Goal: Transaction & Acquisition: Purchase product/service

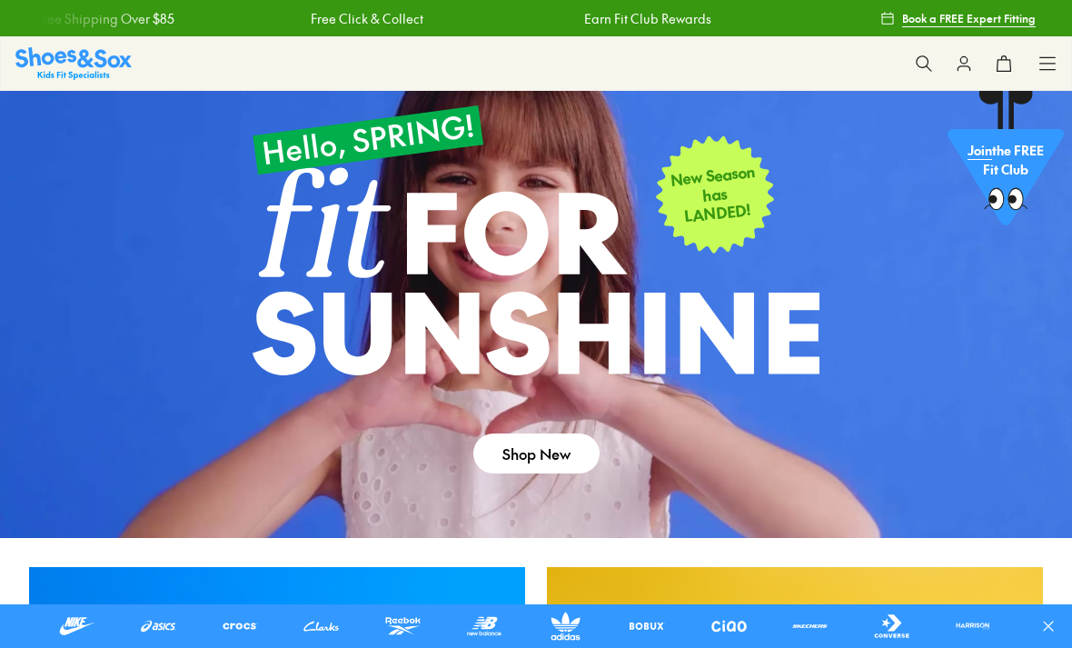
click at [556, 457] on link "Shop New" at bounding box center [536, 453] width 126 height 40
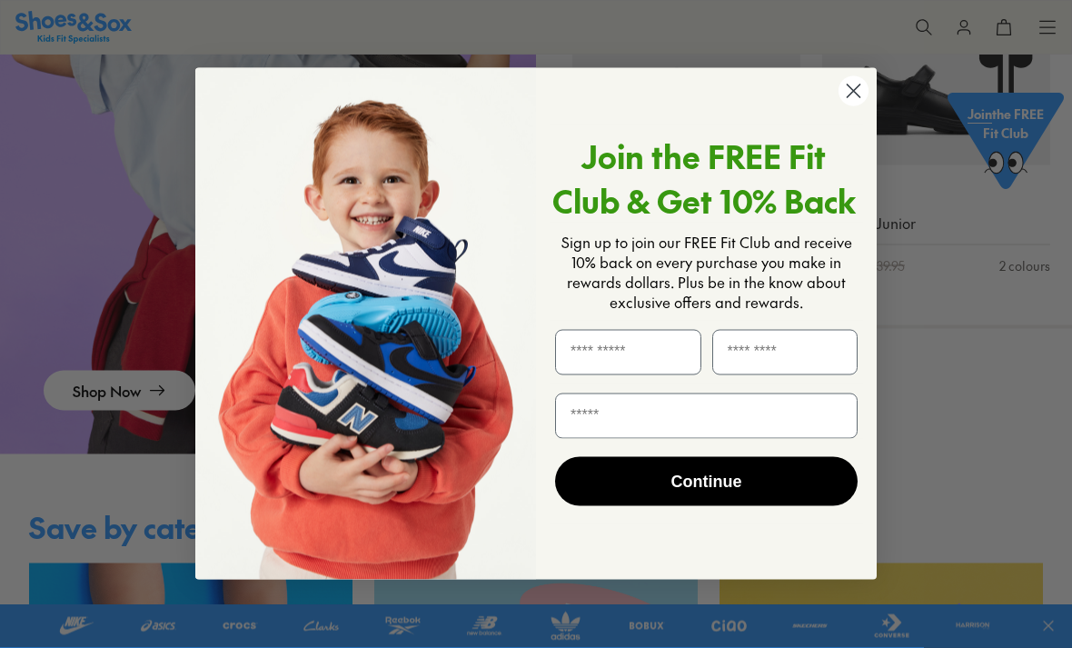
scroll to position [1911, 0]
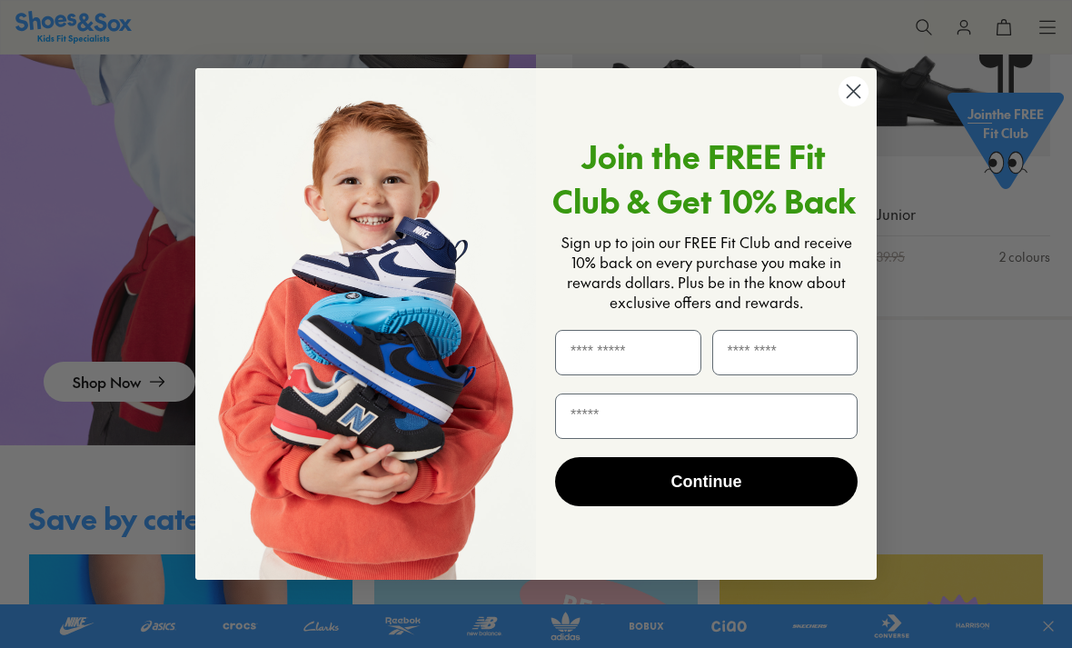
click at [847, 106] on circle "Close dialog" at bounding box center [853, 91] width 30 height 30
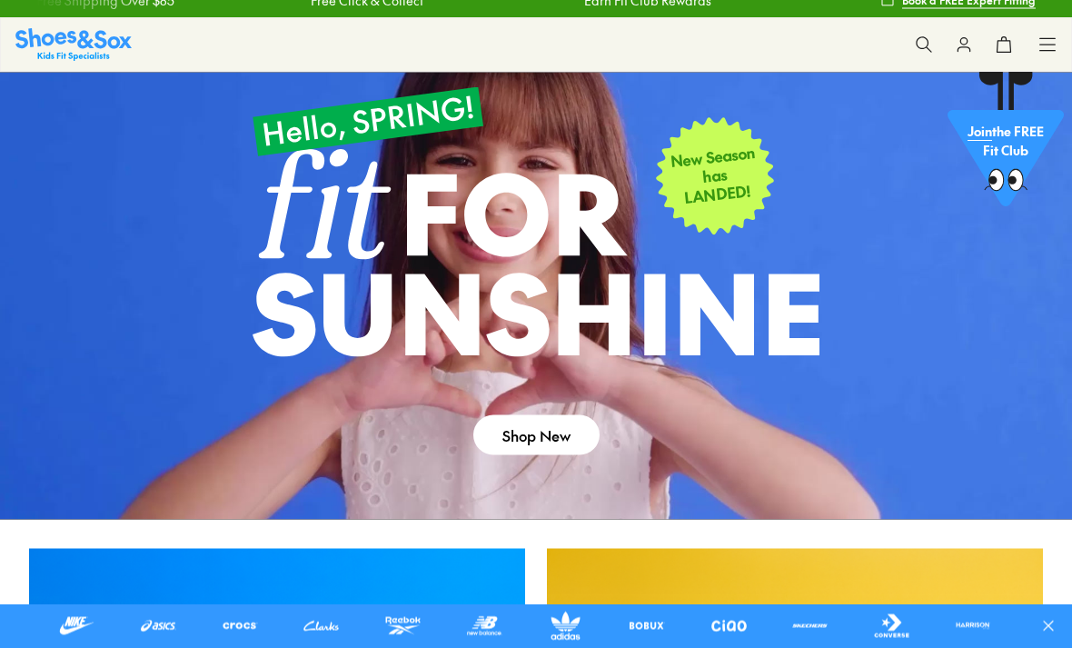
scroll to position [0, 0]
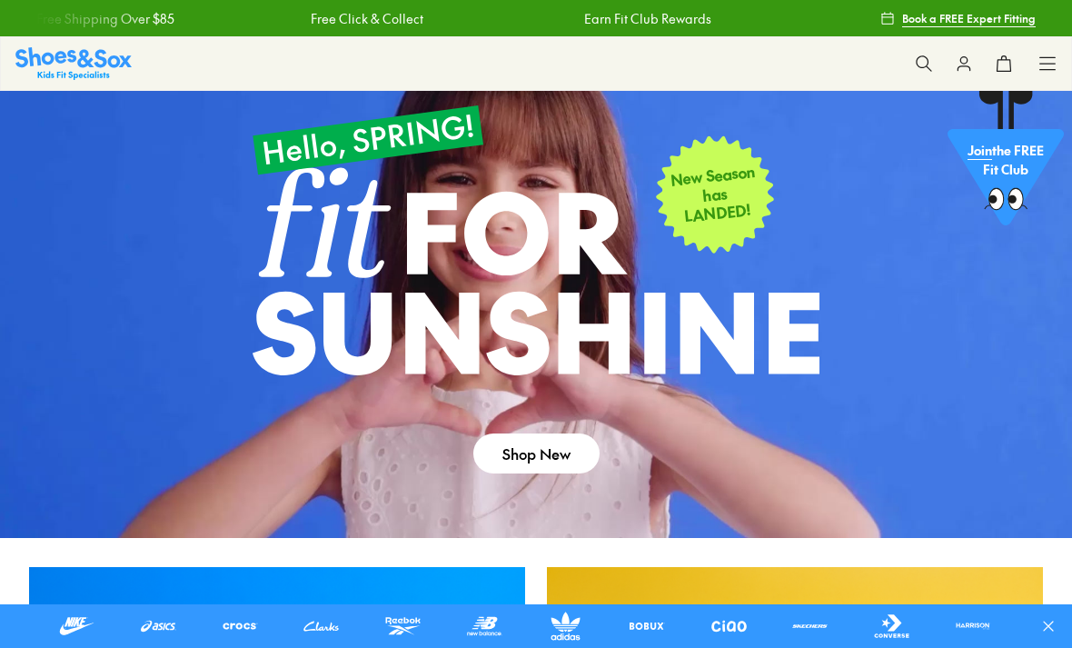
click at [1052, 62] on icon at bounding box center [1047, 63] width 18 height 18
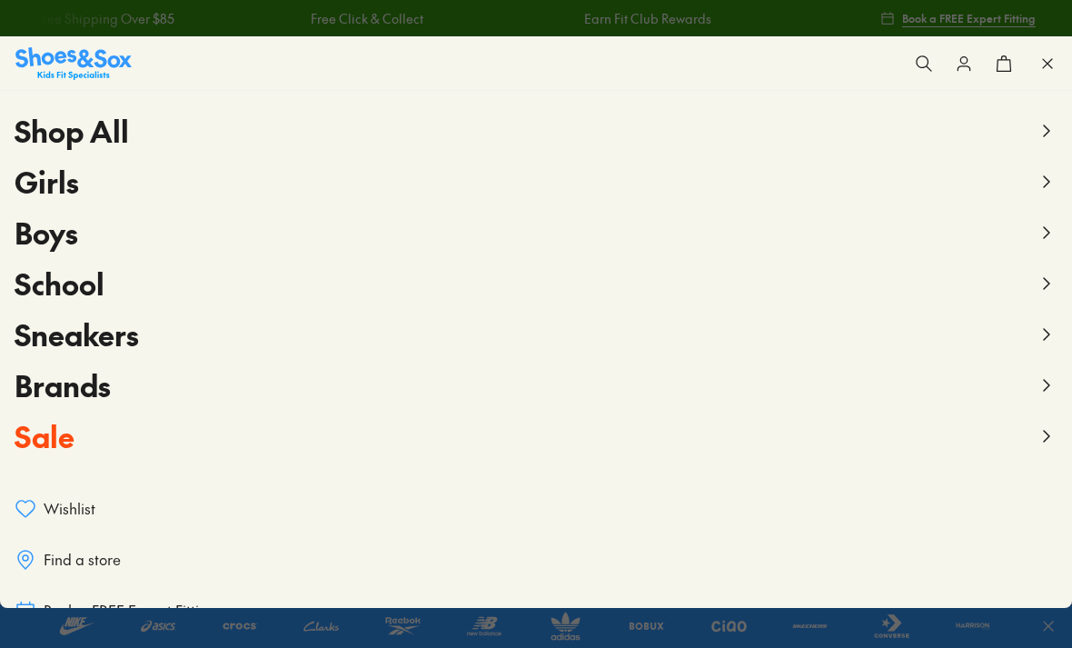
click at [64, 439] on span "Sale" at bounding box center [45, 435] width 60 height 41
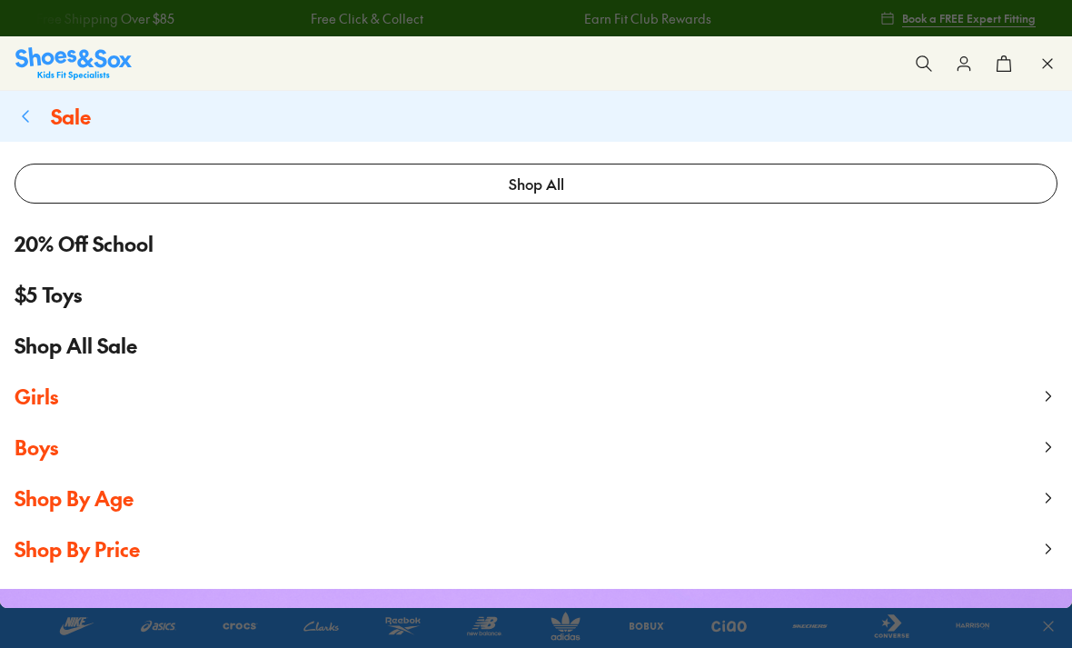
click at [57, 386] on span "Girls" at bounding box center [37, 395] width 44 height 27
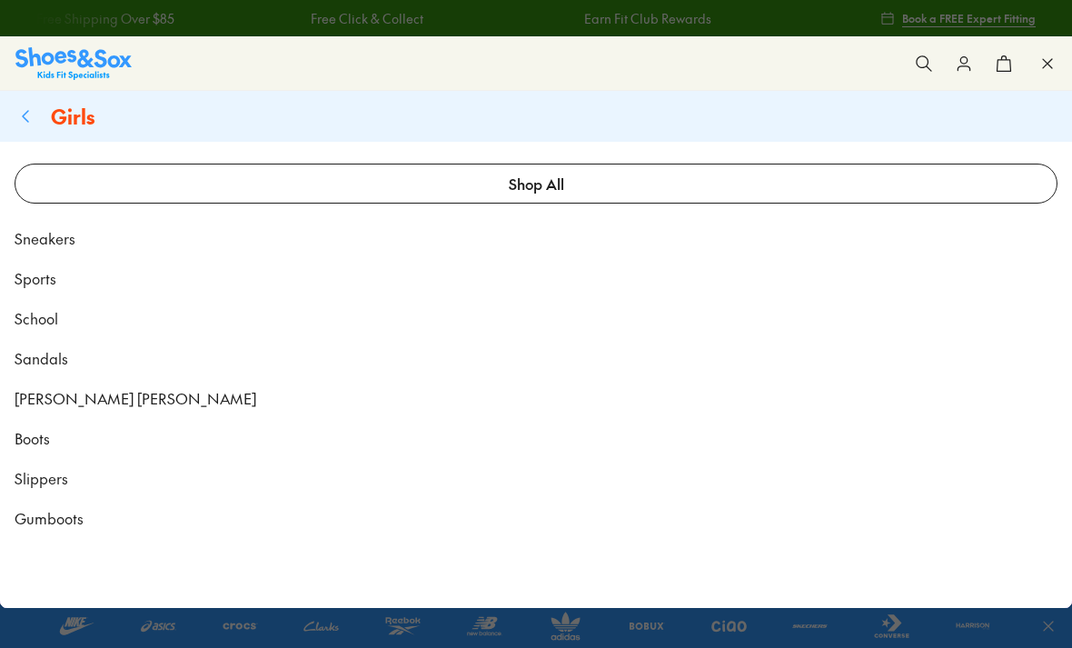
click at [566, 180] on link "Shop All" at bounding box center [536, 183] width 1043 height 40
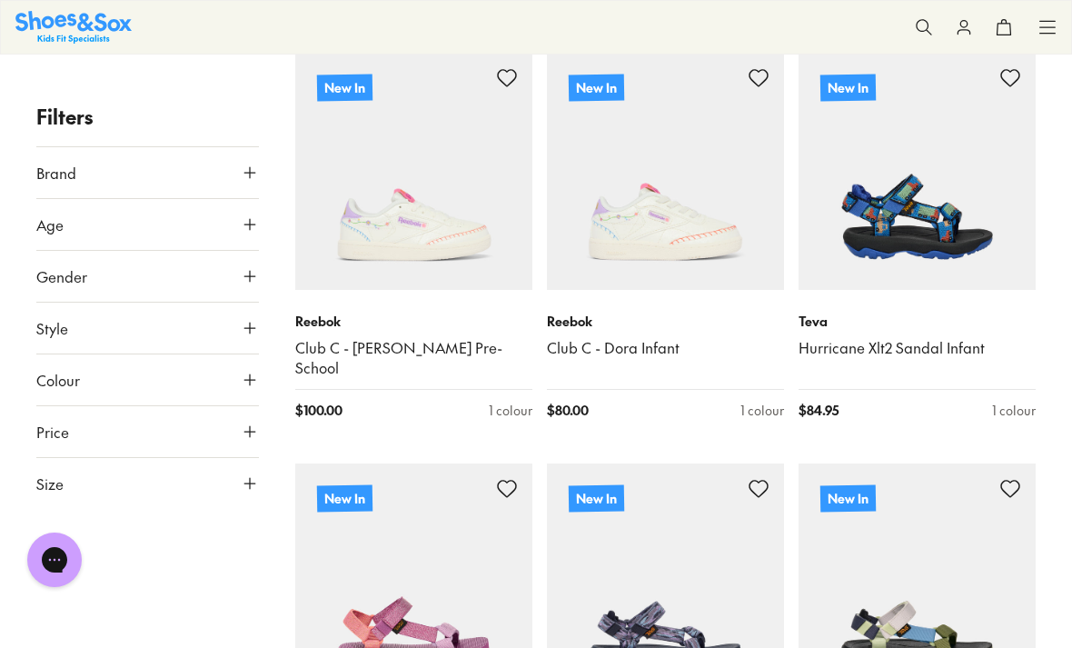
scroll to position [298, 0]
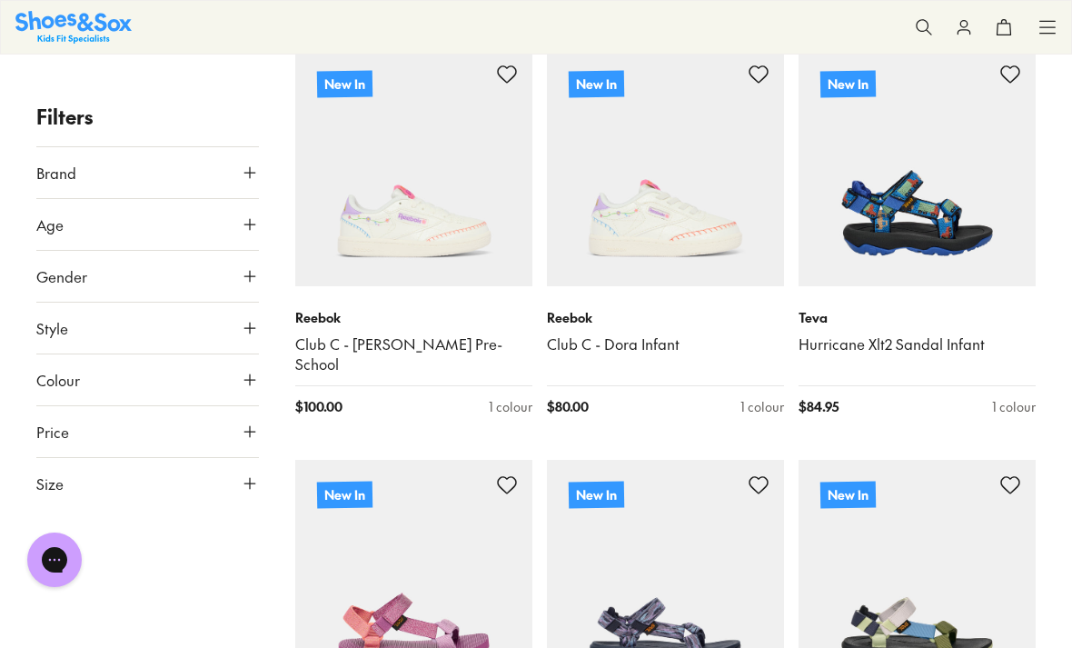
click at [255, 172] on icon at bounding box center [250, 172] width 18 height 18
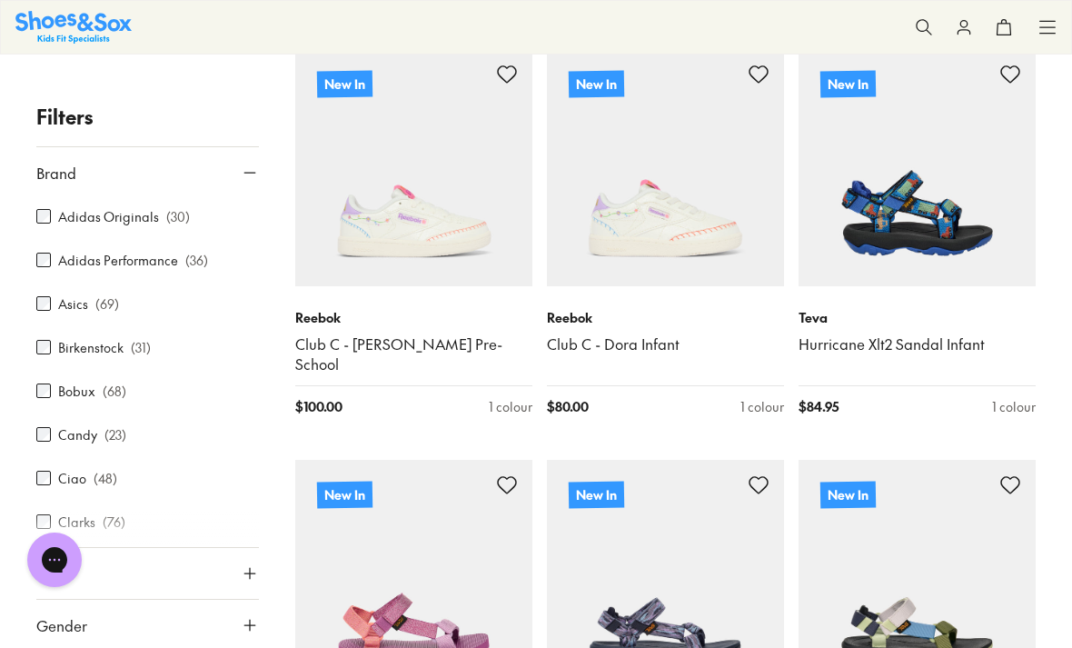
scroll to position [0, 0]
click at [255, 173] on icon at bounding box center [250, 172] width 18 height 18
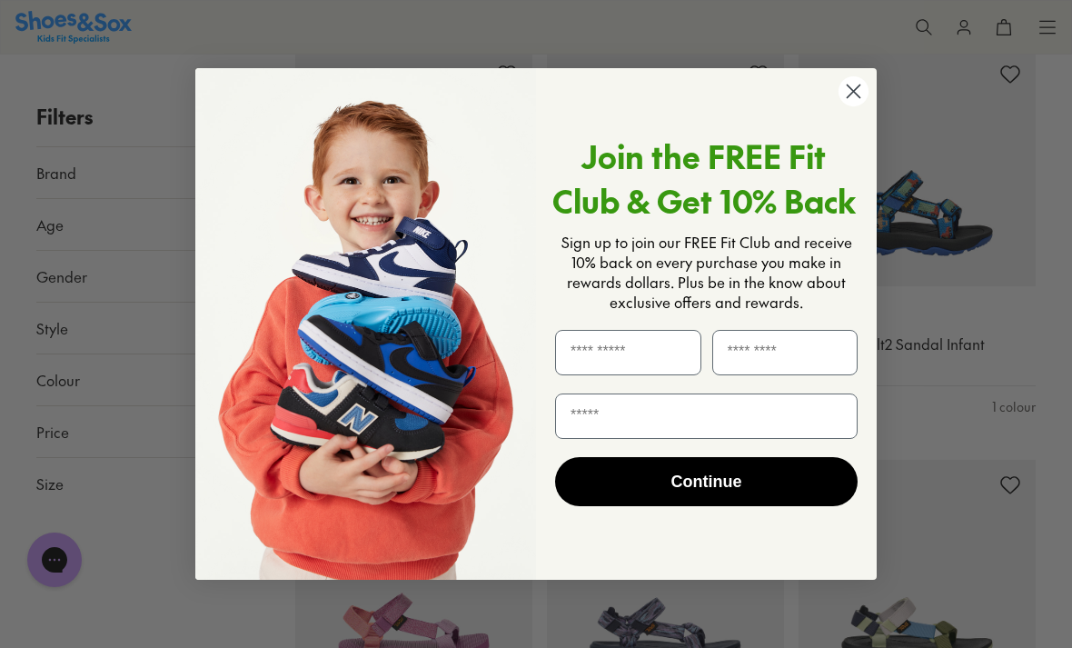
click at [866, 106] on circle "Close dialog" at bounding box center [853, 91] width 30 height 30
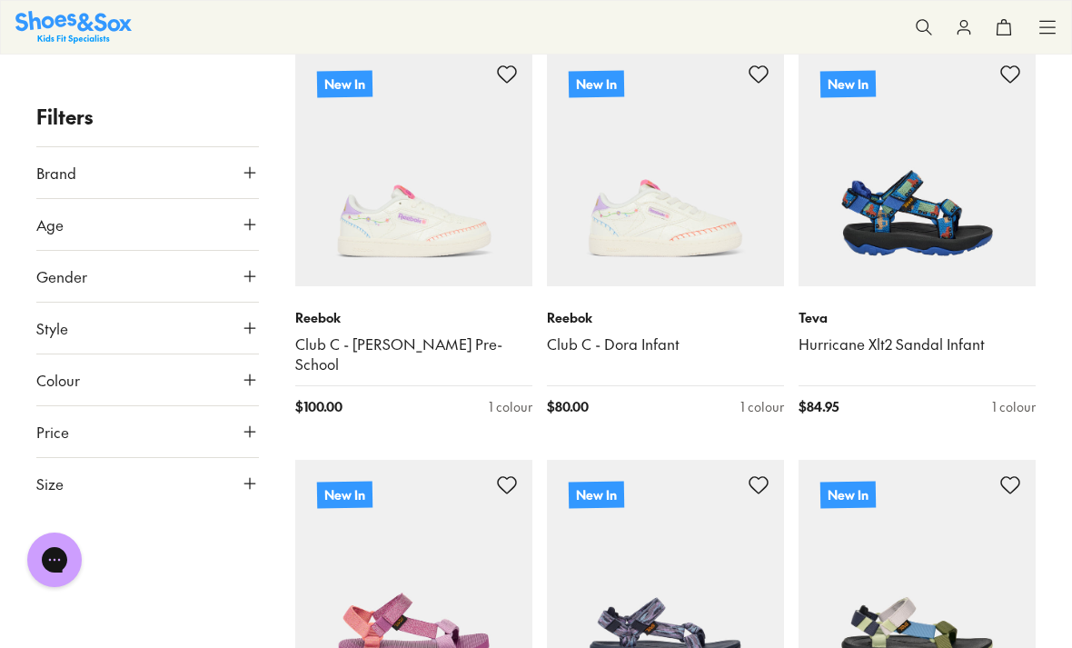
click at [195, 109] on p "Filters" at bounding box center [147, 117] width 223 height 30
click at [254, 172] on icon at bounding box center [250, 172] width 18 height 18
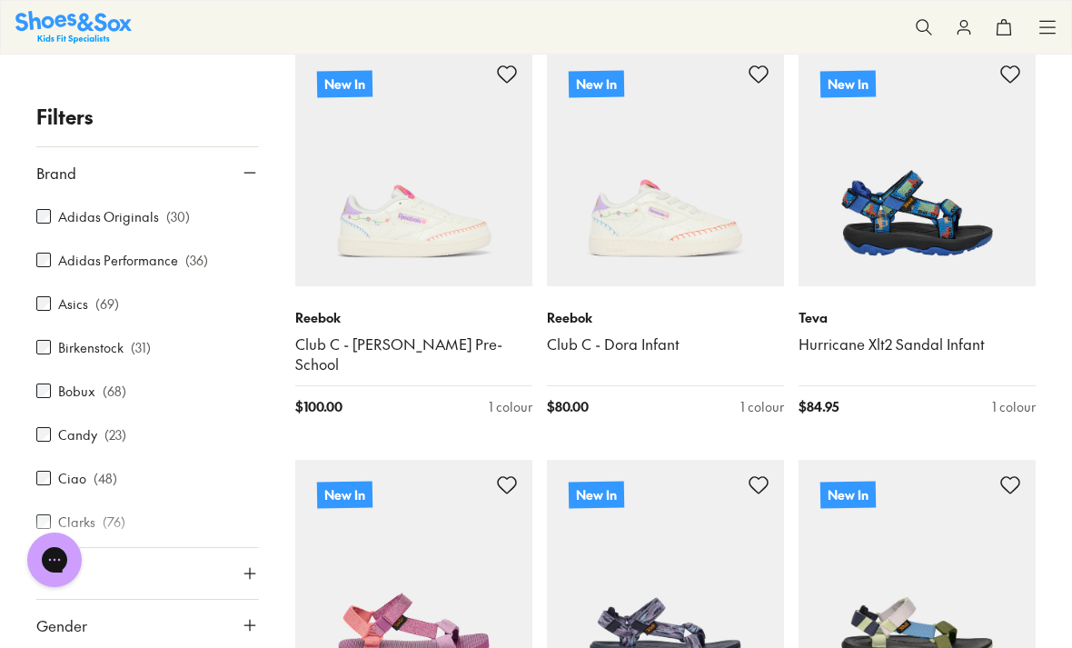
click at [253, 173] on icon at bounding box center [250, 172] width 18 height 18
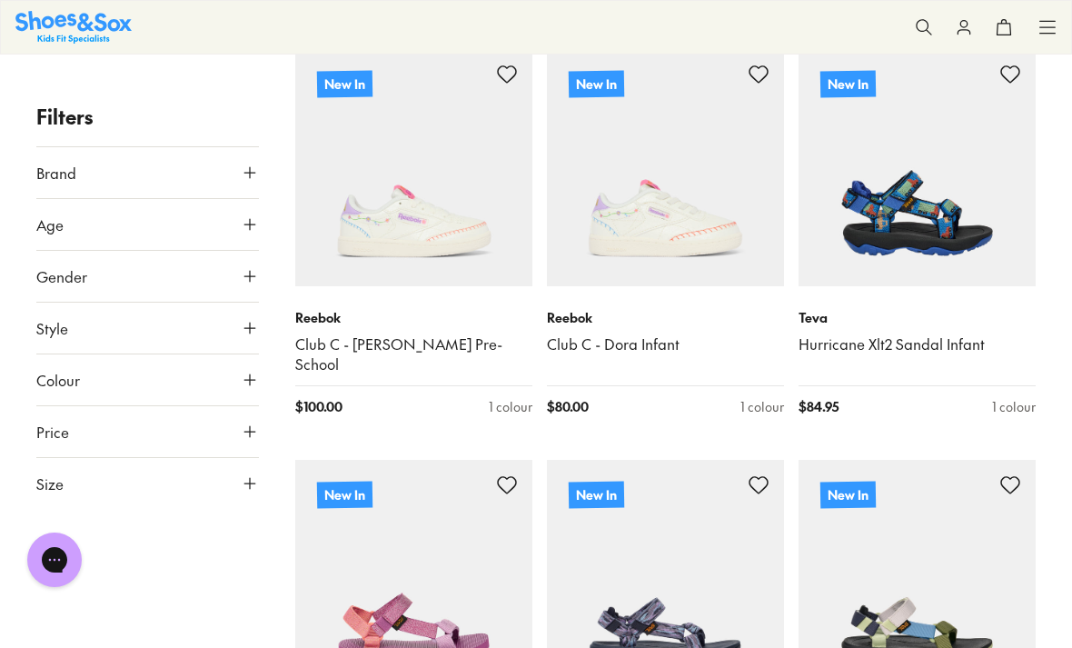
click at [253, 272] on icon at bounding box center [250, 276] width 18 height 18
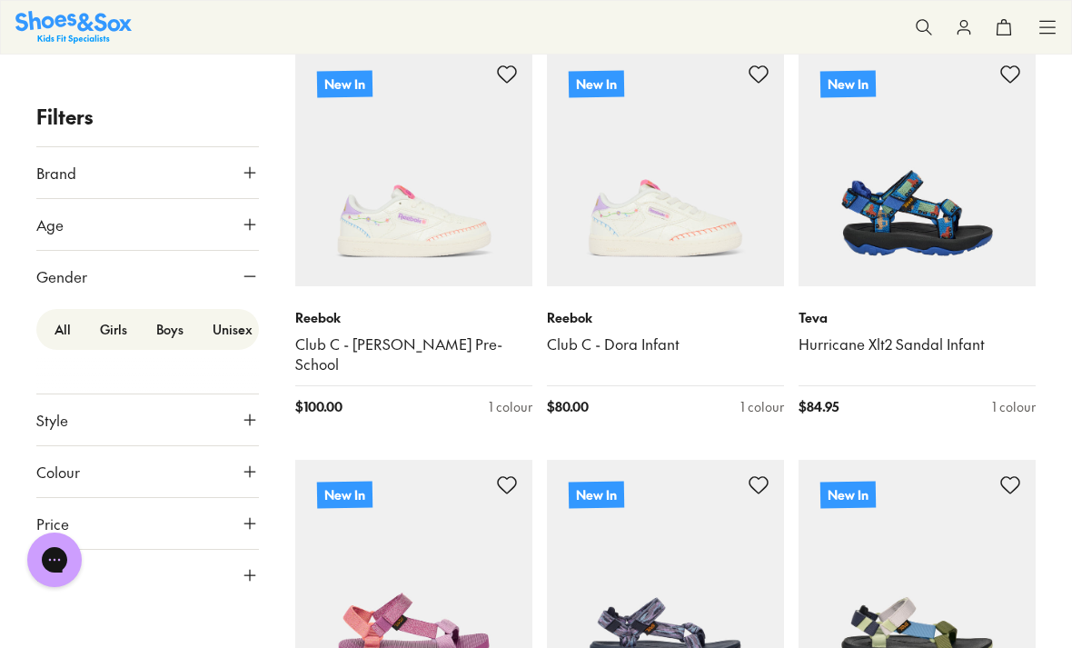
click at [125, 333] on label "Girls" at bounding box center [113, 329] width 56 height 34
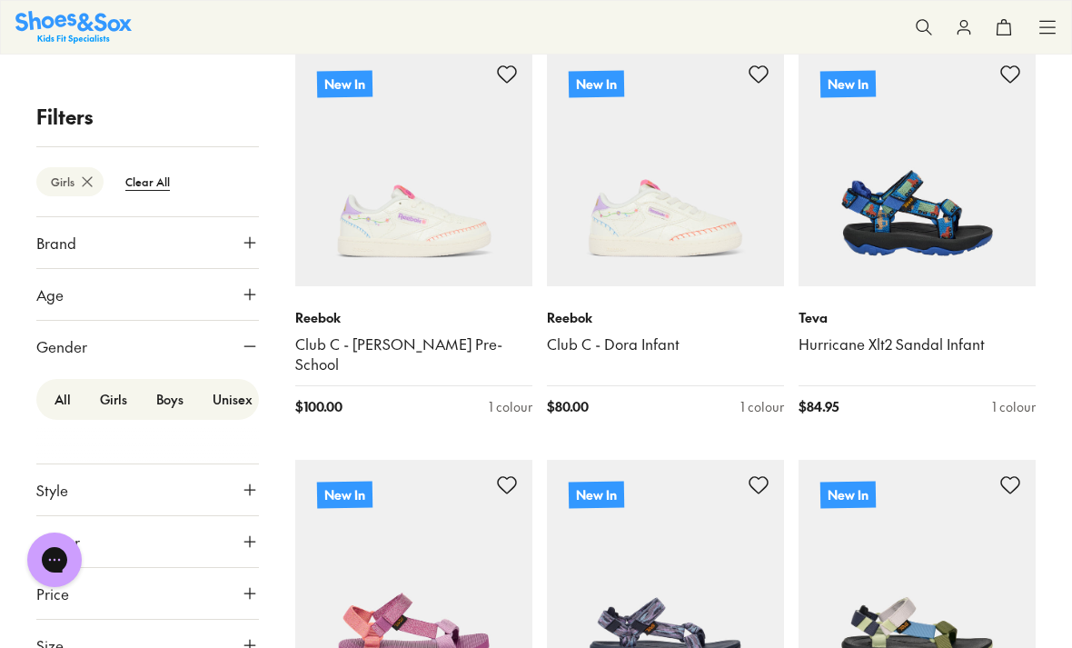
scroll to position [168, 0]
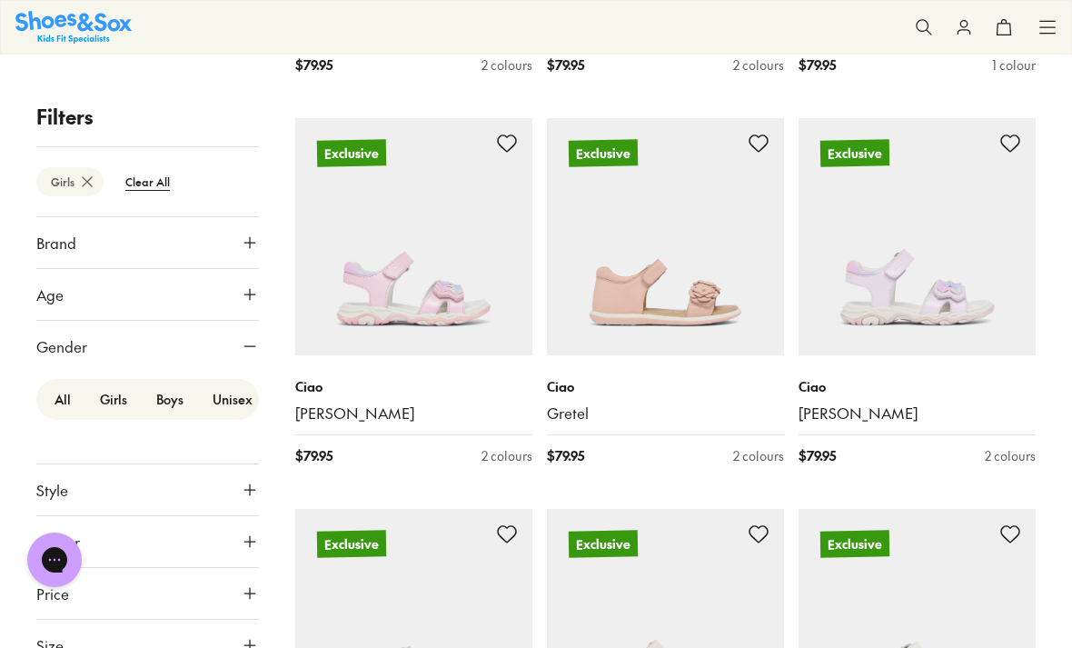
scroll to position [6947, 0]
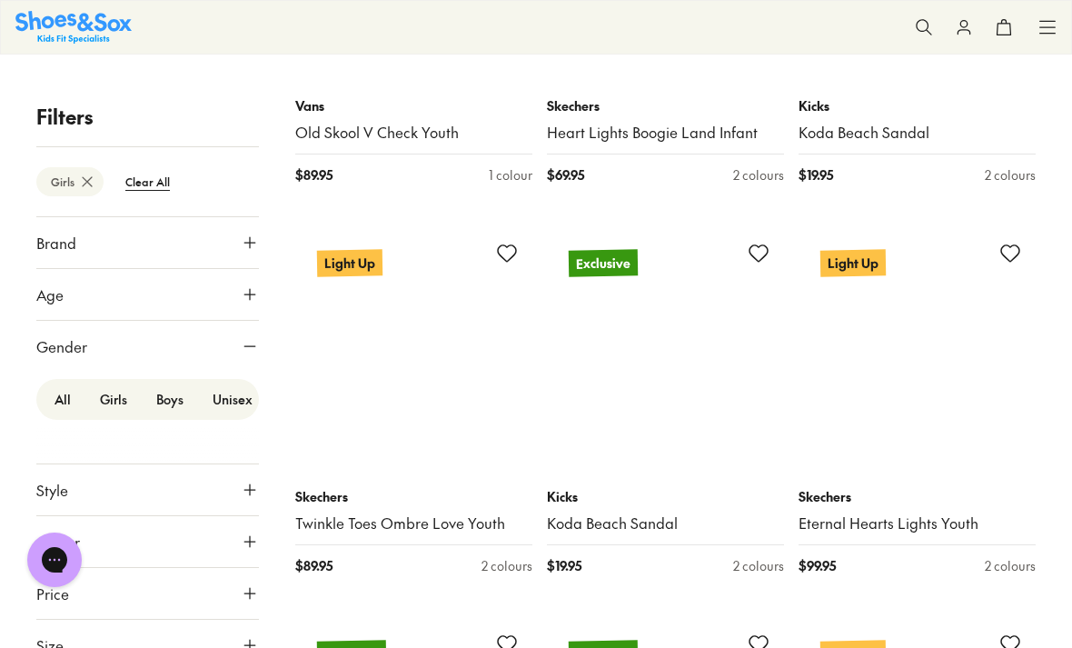
scroll to position [9180, 0]
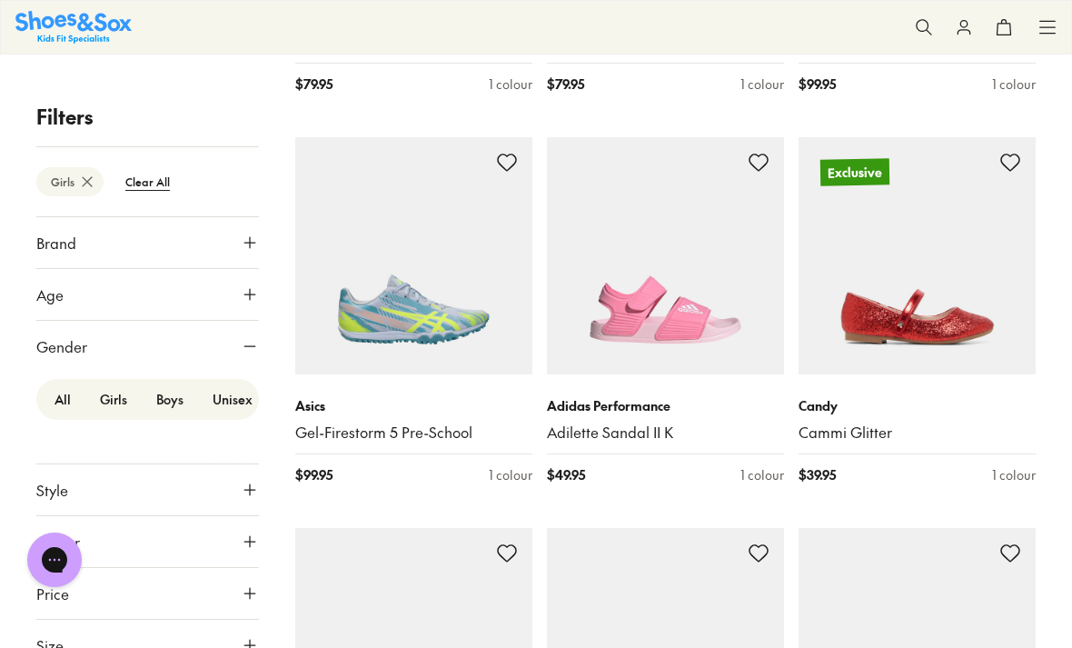
scroll to position [17140, 0]
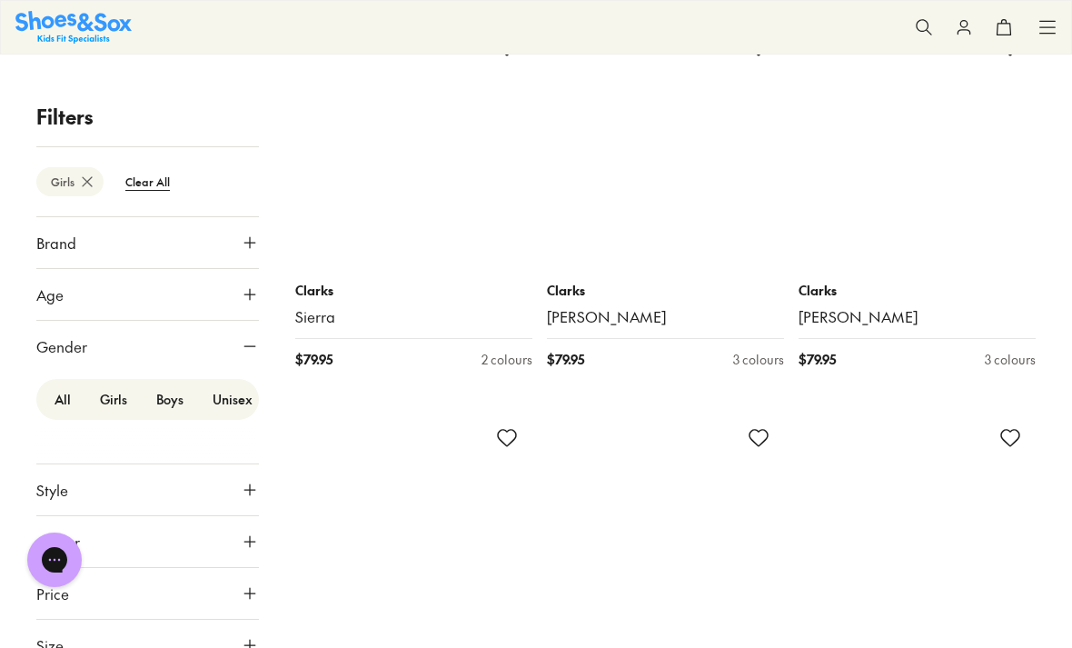
scroll to position [26766, 0]
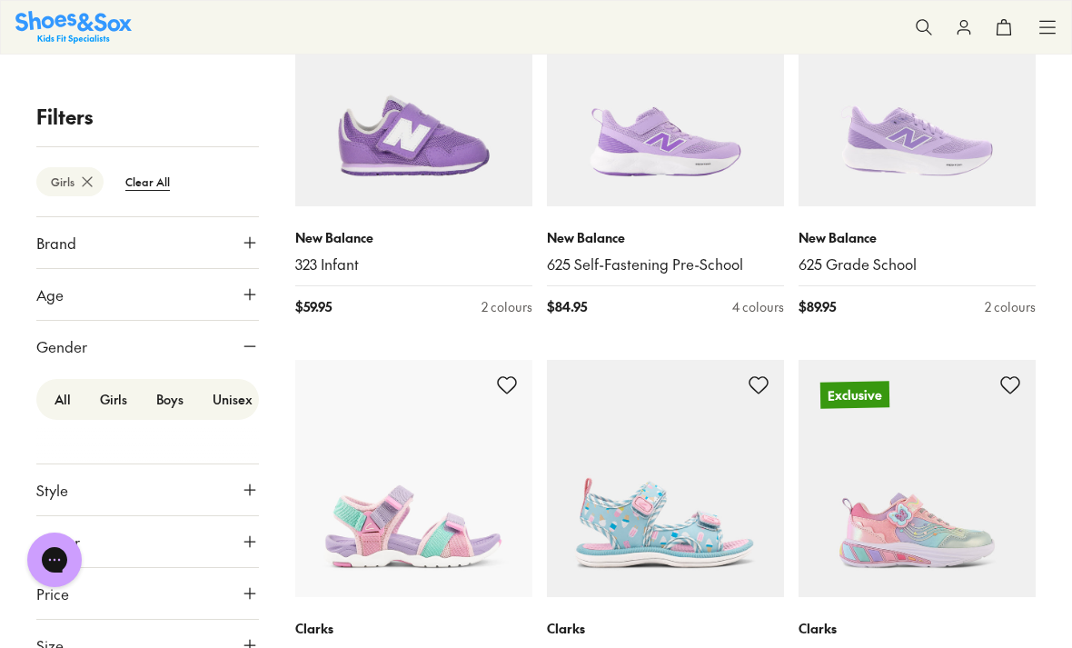
scroll to position [30760, 0]
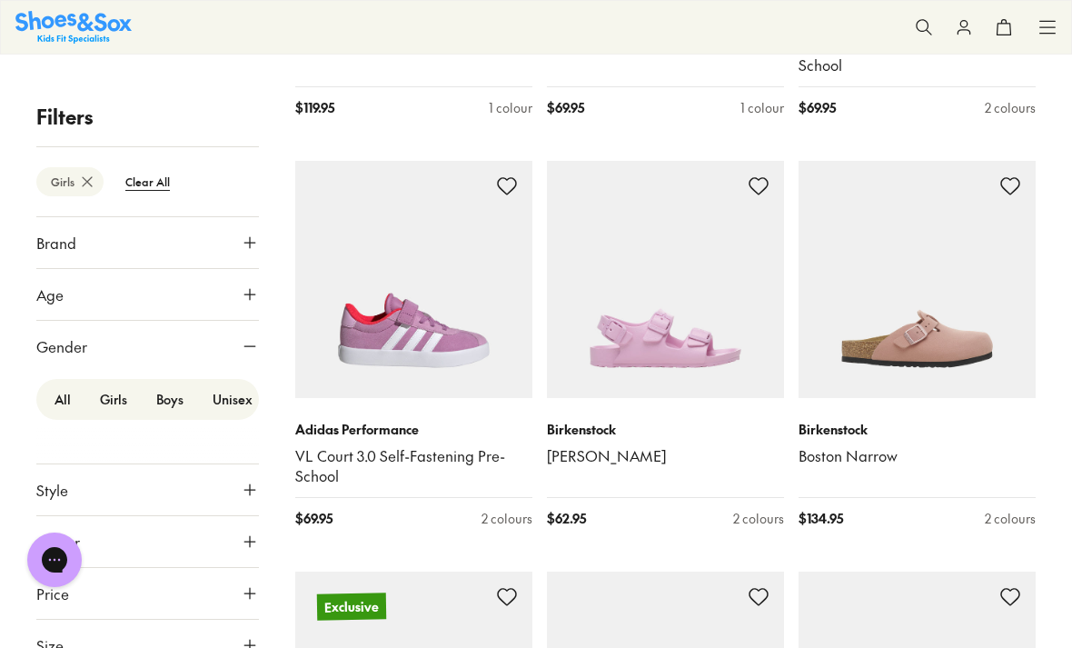
scroll to position [34516, 0]
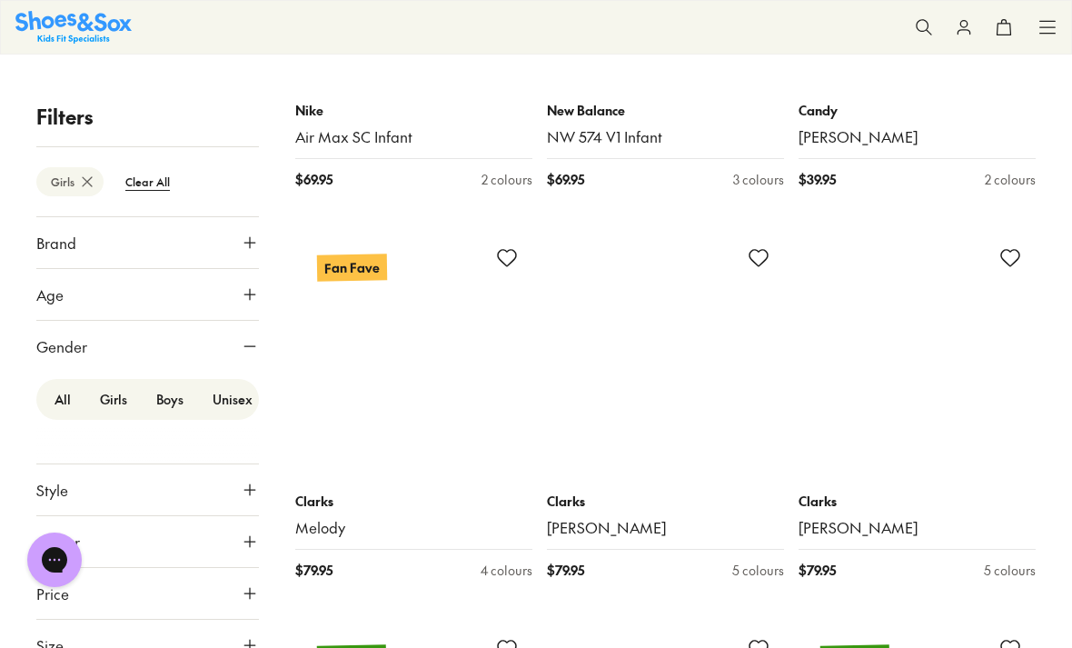
scroll to position [40423, 0]
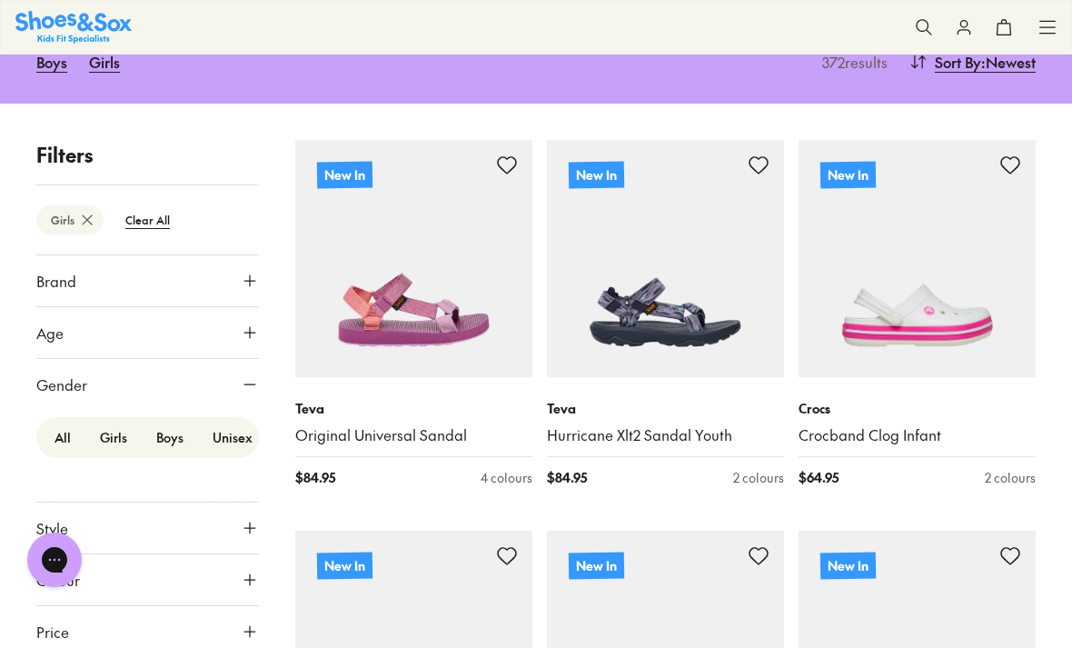
scroll to position [209, 0]
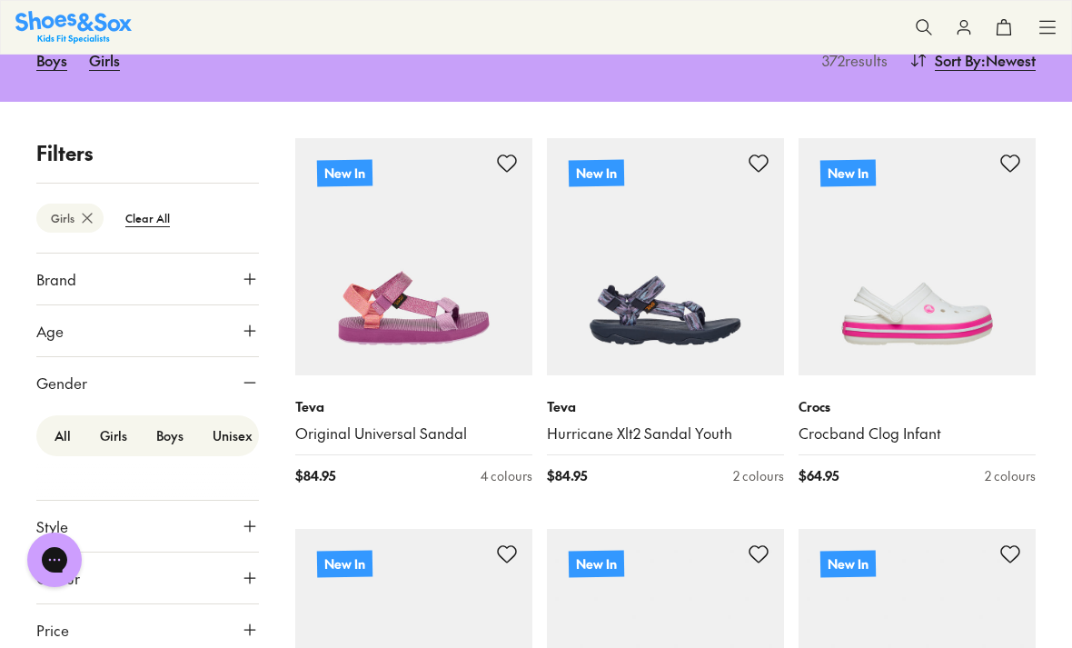
click at [256, 325] on icon at bounding box center [250, 331] width 18 height 18
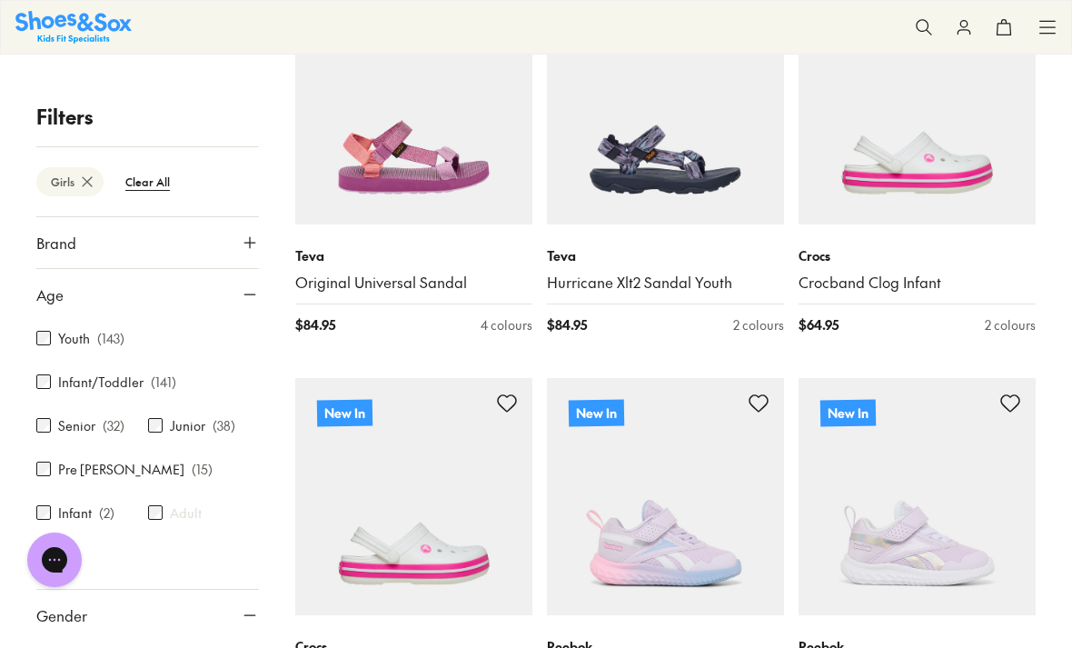
scroll to position [371, 0]
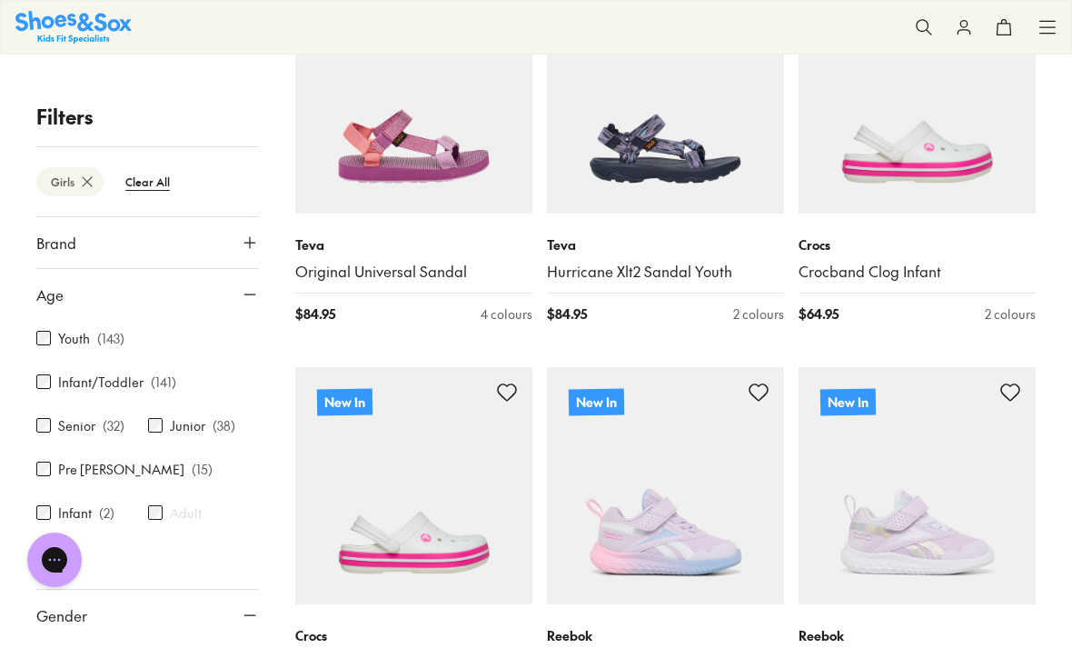
click at [258, 291] on icon at bounding box center [250, 294] width 18 height 18
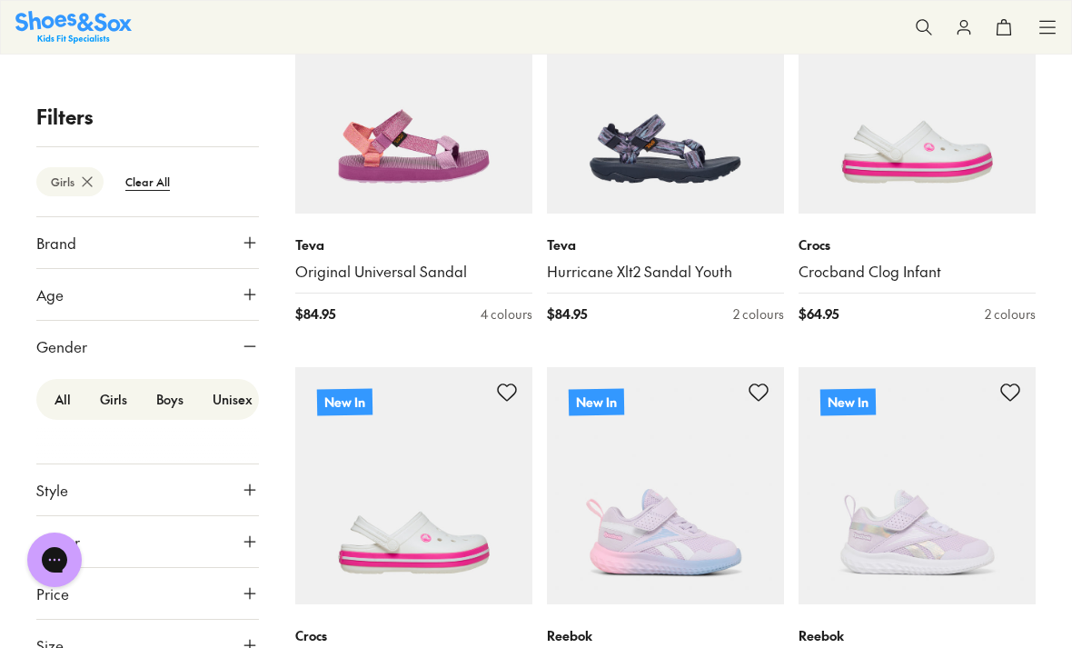
click at [182, 396] on label "Boys" at bounding box center [170, 399] width 56 height 34
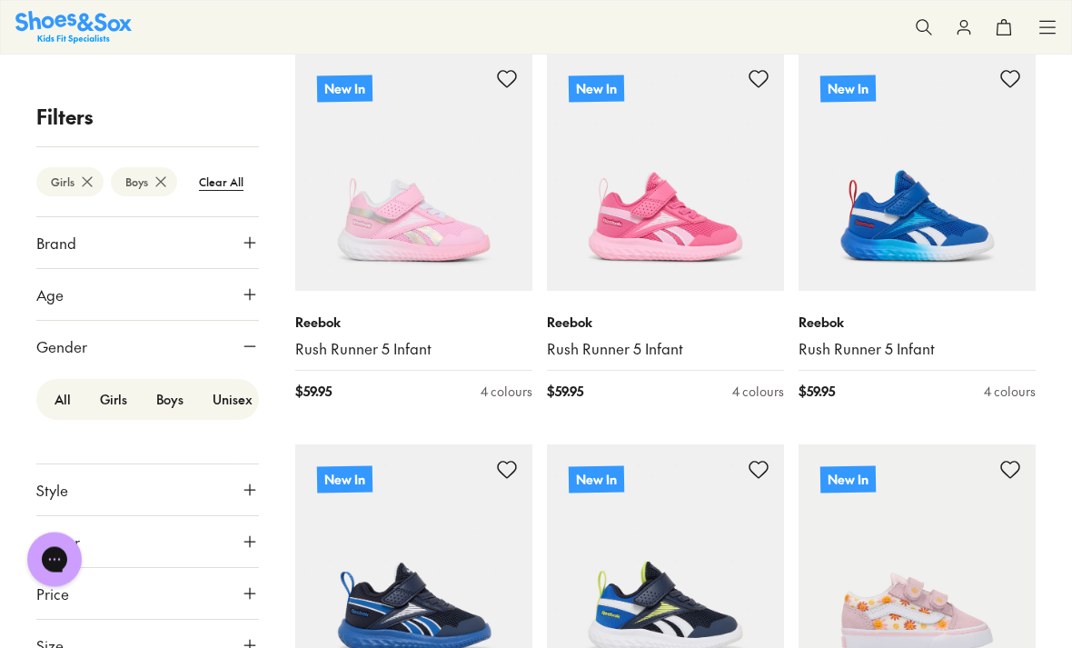
scroll to position [2210, 0]
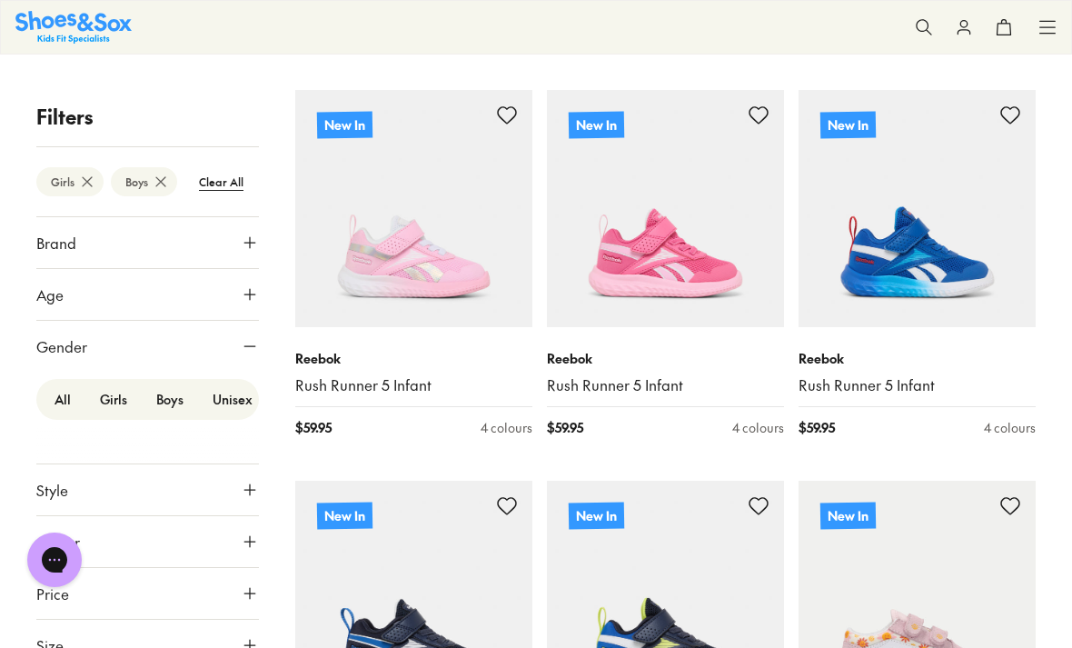
click at [175, 400] on label "Boys" at bounding box center [170, 399] width 56 height 34
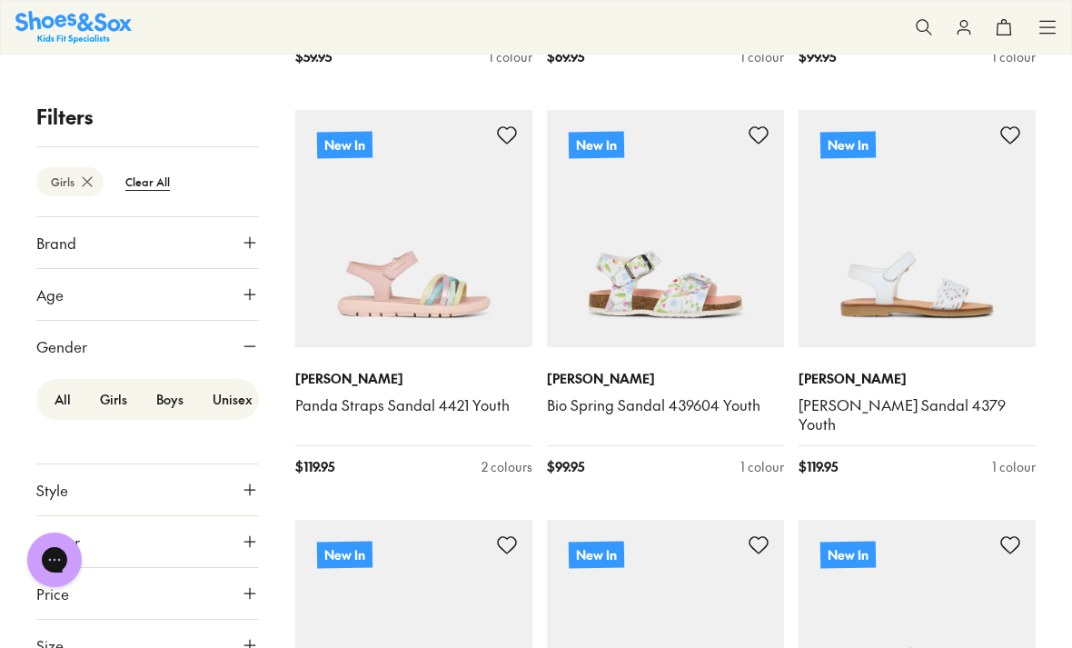
scroll to position [178, 0]
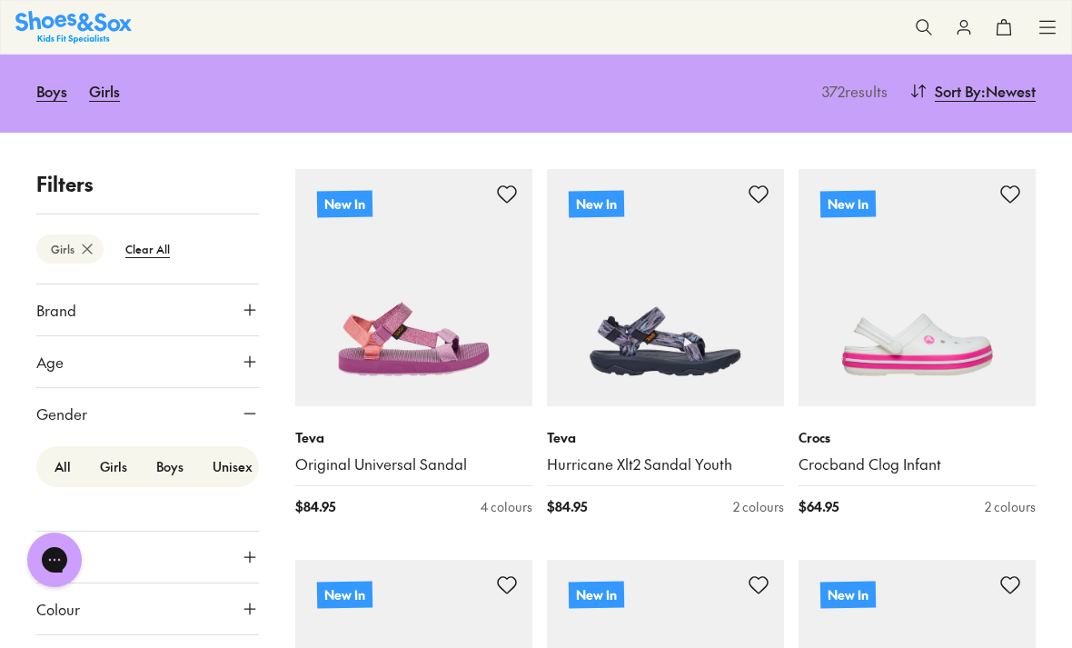
click at [117, 467] on label "Girls" at bounding box center [113, 467] width 56 height 34
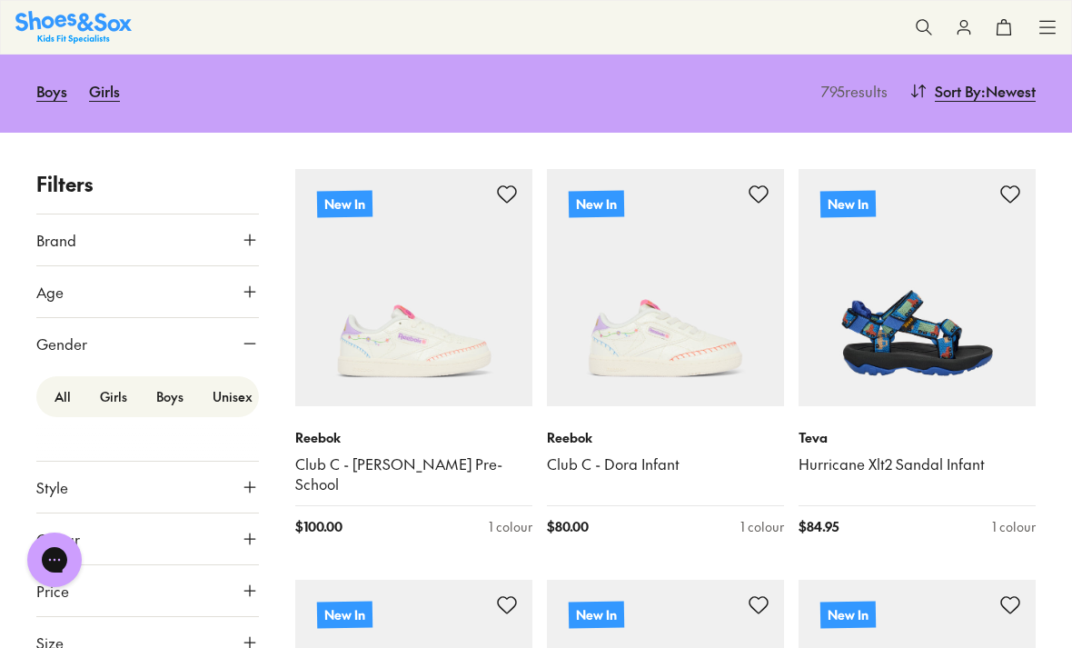
click at [179, 393] on label "Boys" at bounding box center [170, 397] width 56 height 34
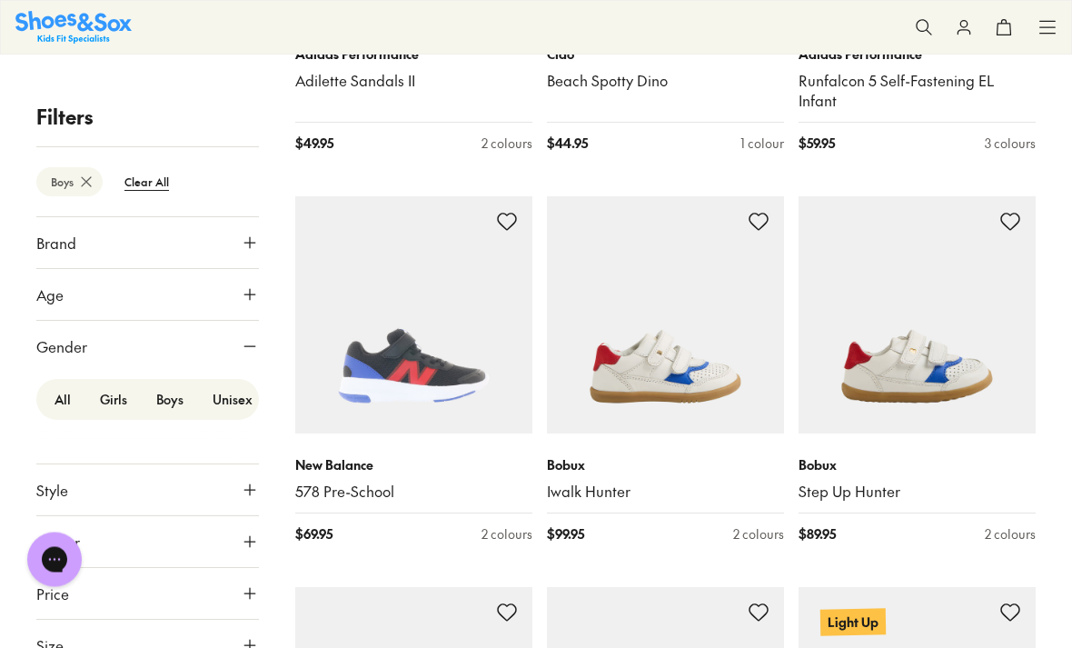
scroll to position [11493, 0]
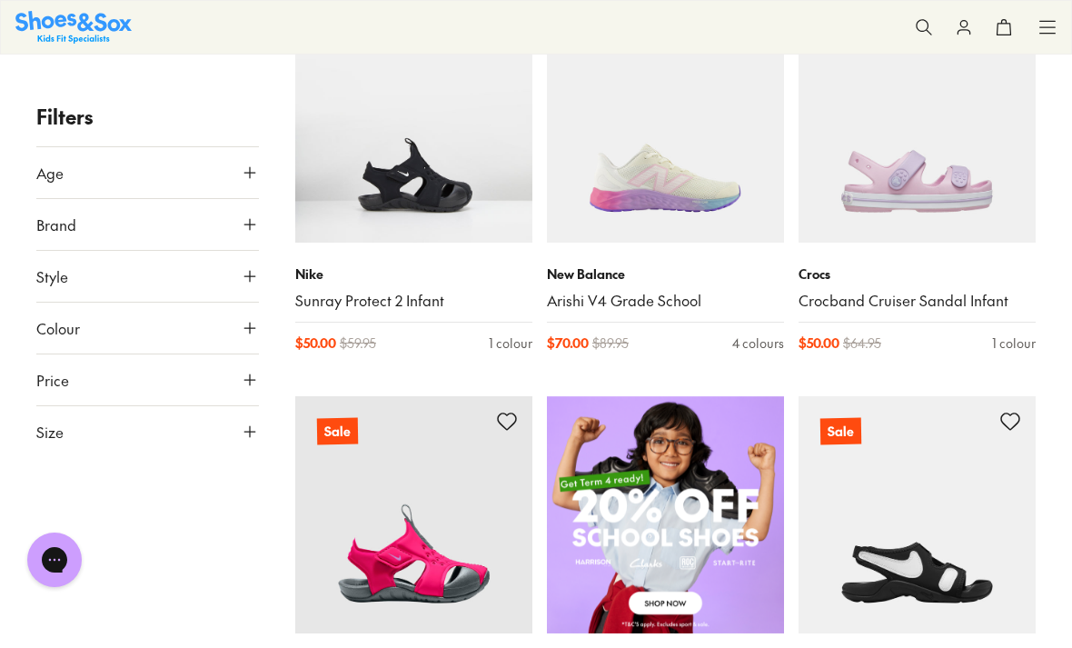
scroll to position [733, 0]
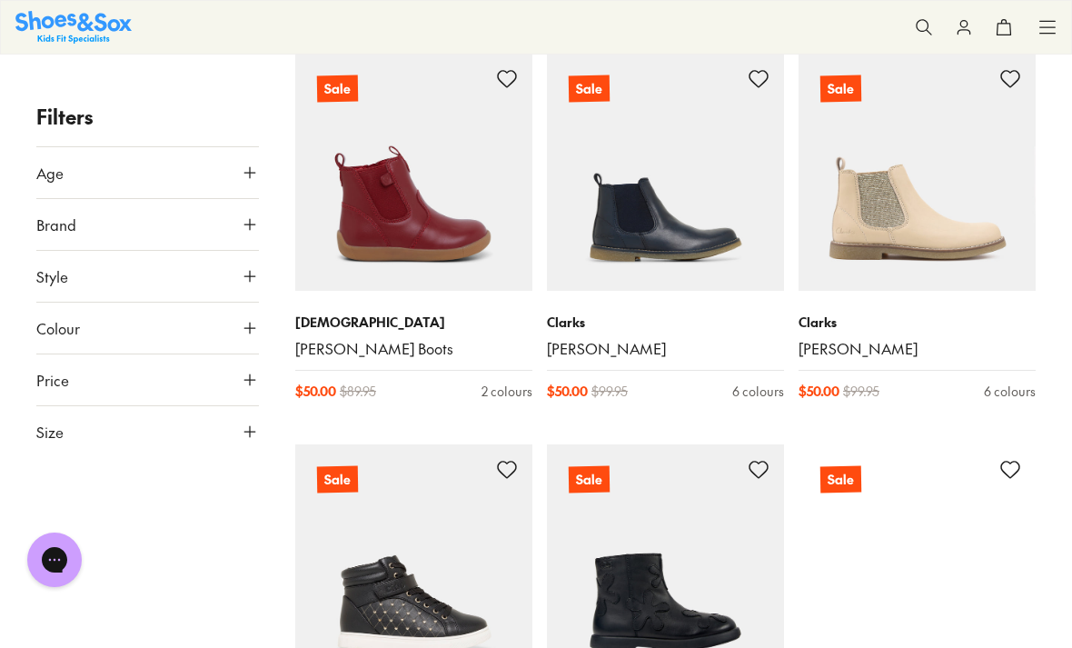
scroll to position [3808, 0]
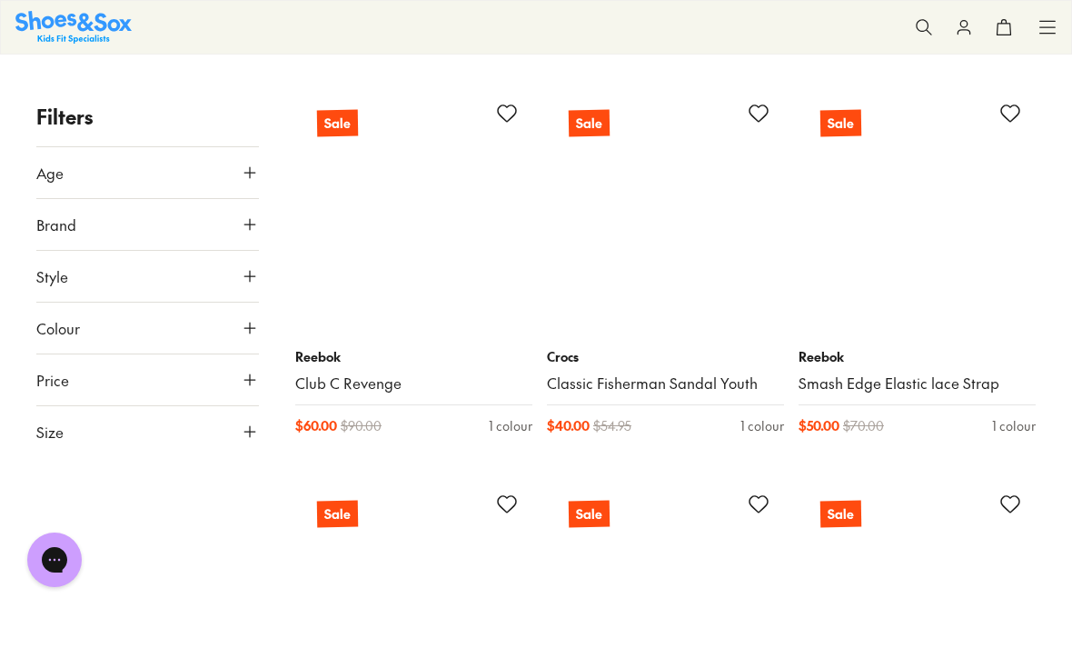
scroll to position [14727, 0]
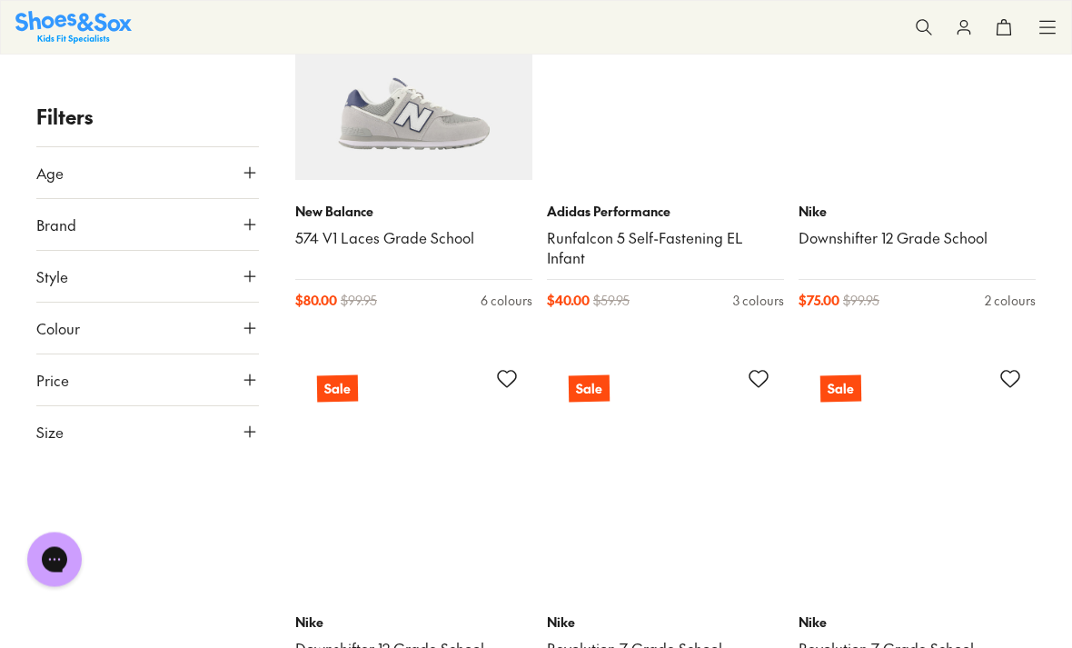
scroll to position [21120, 0]
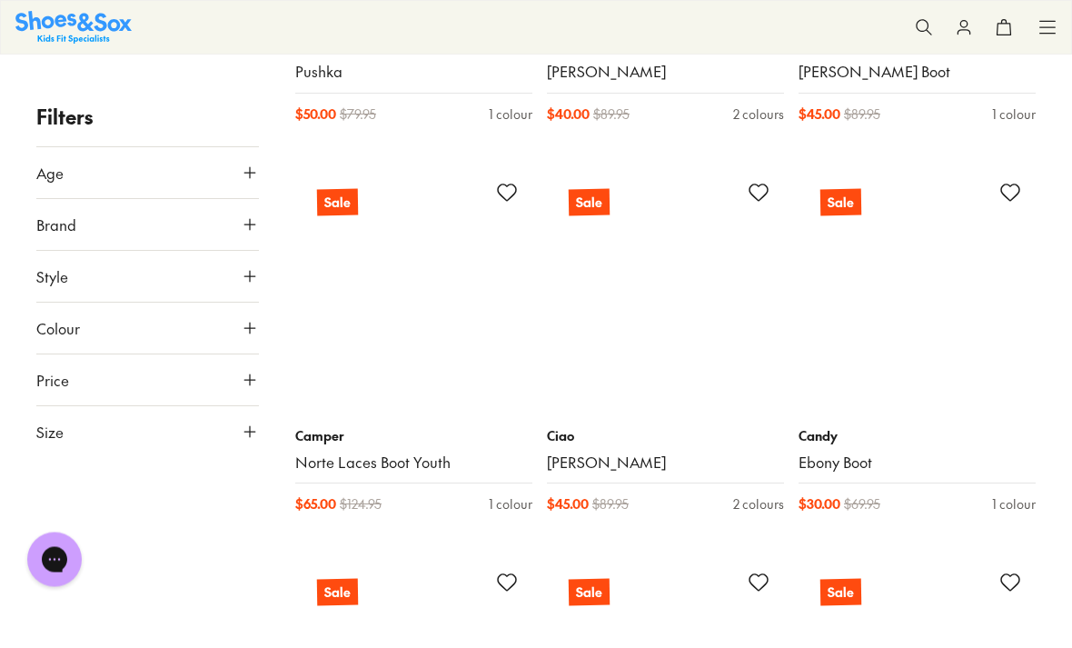
scroll to position [26022, 0]
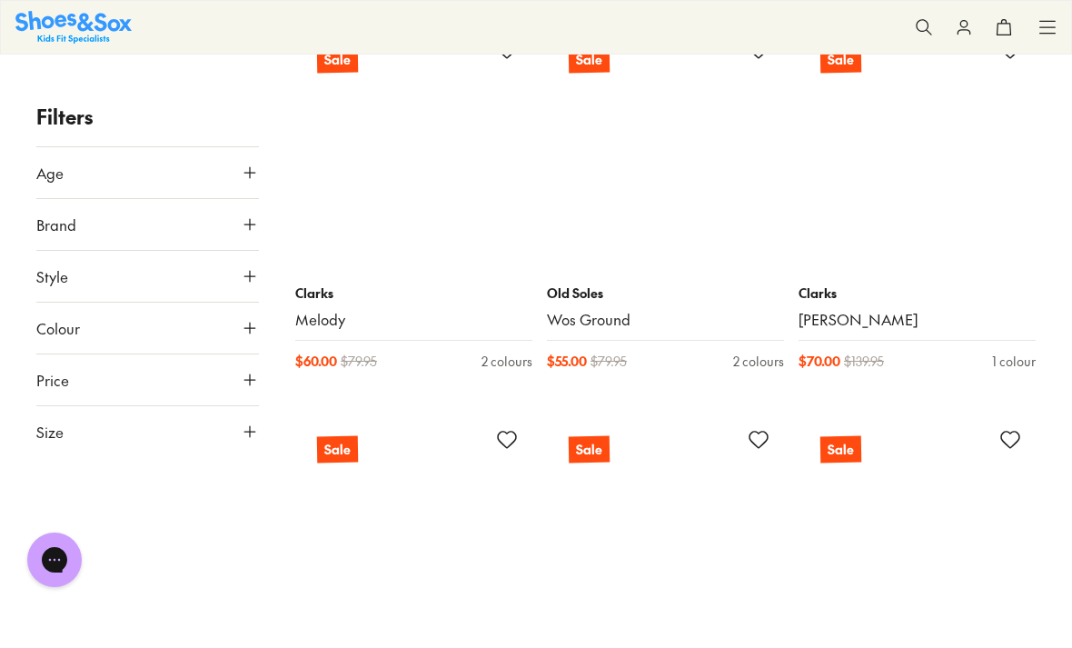
scroll to position [31248, 0]
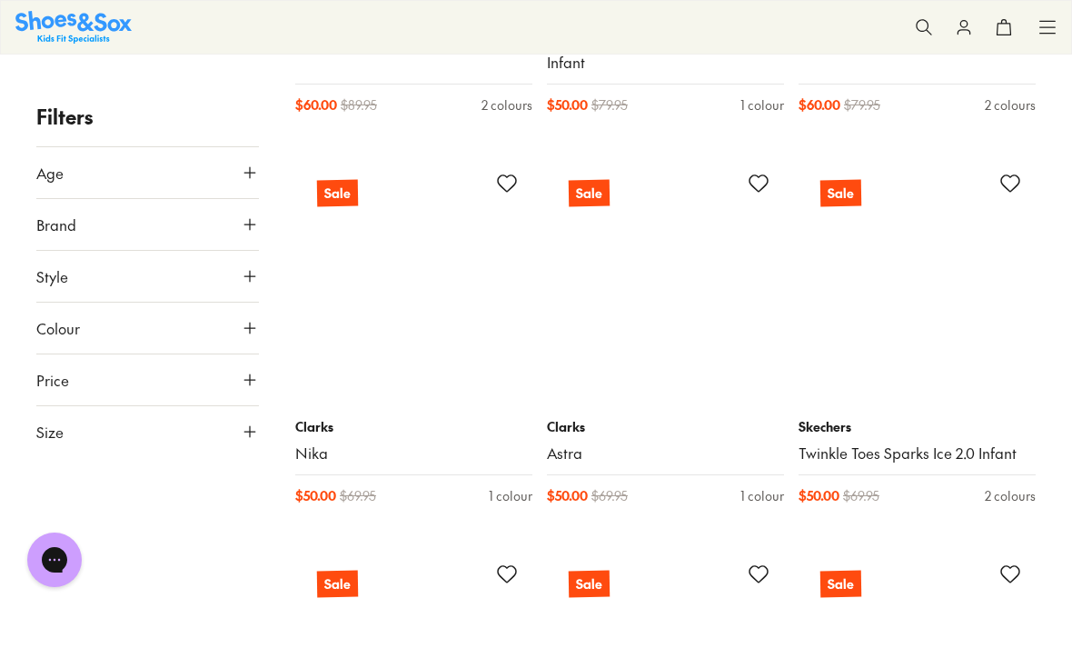
scroll to position [45352, 0]
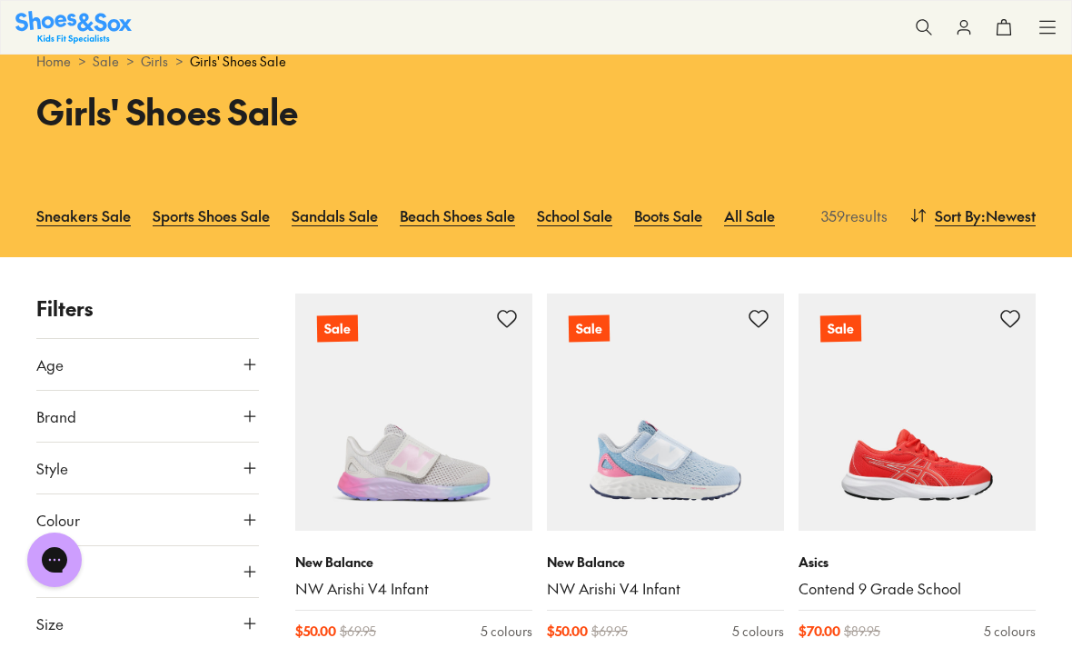
scroll to position [57, 0]
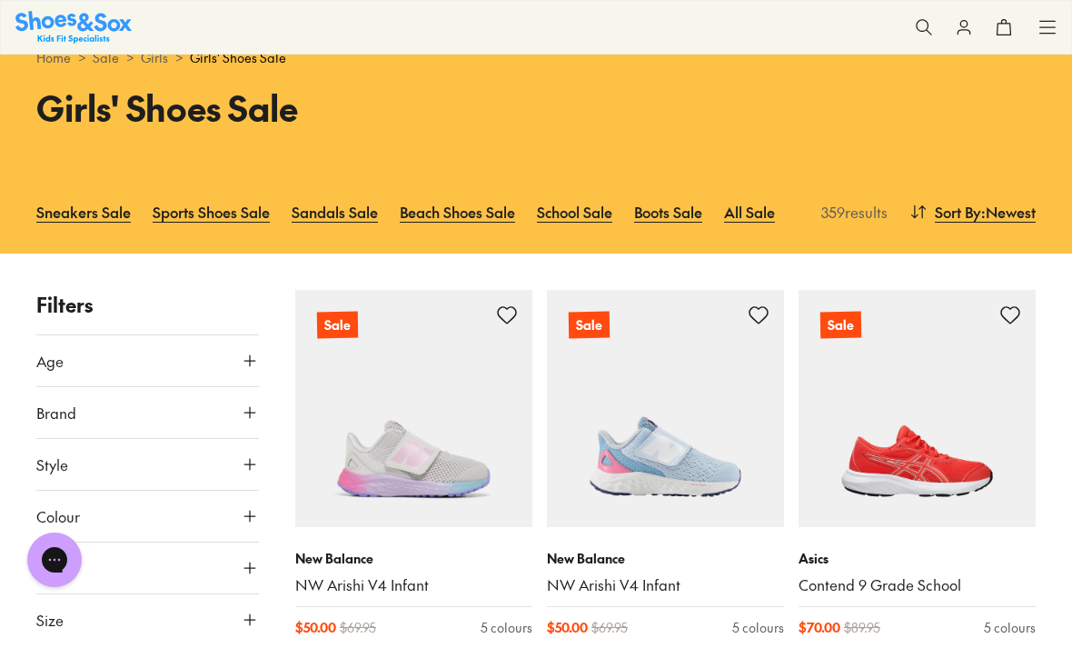
click at [757, 204] on link "All Sale" at bounding box center [749, 212] width 51 height 40
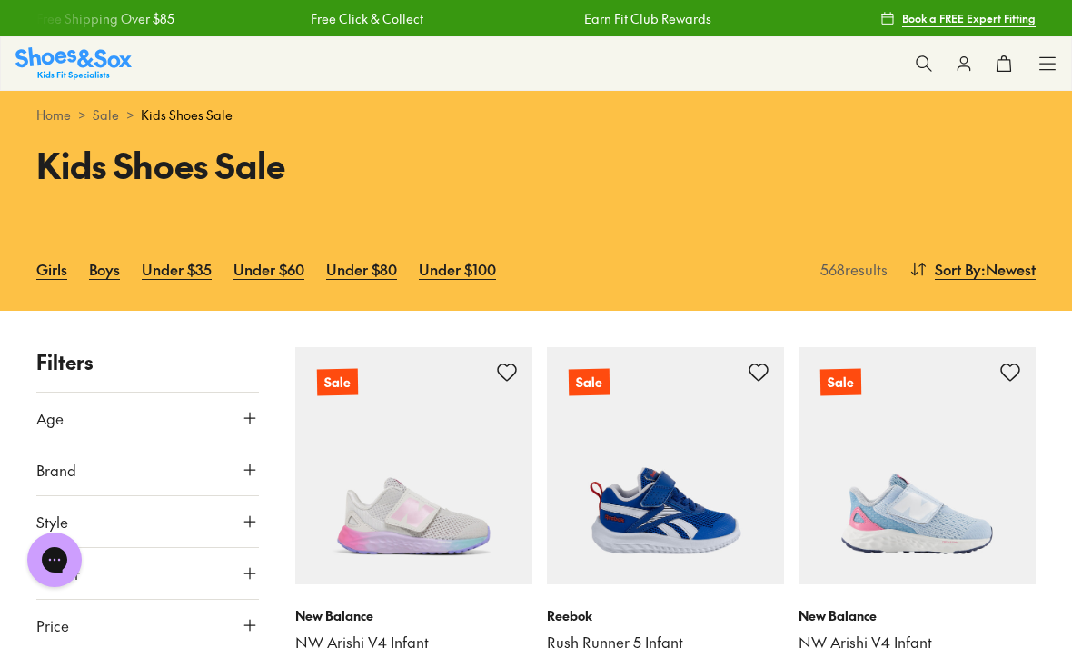
click at [114, 278] on link "Boys" at bounding box center [104, 269] width 31 height 40
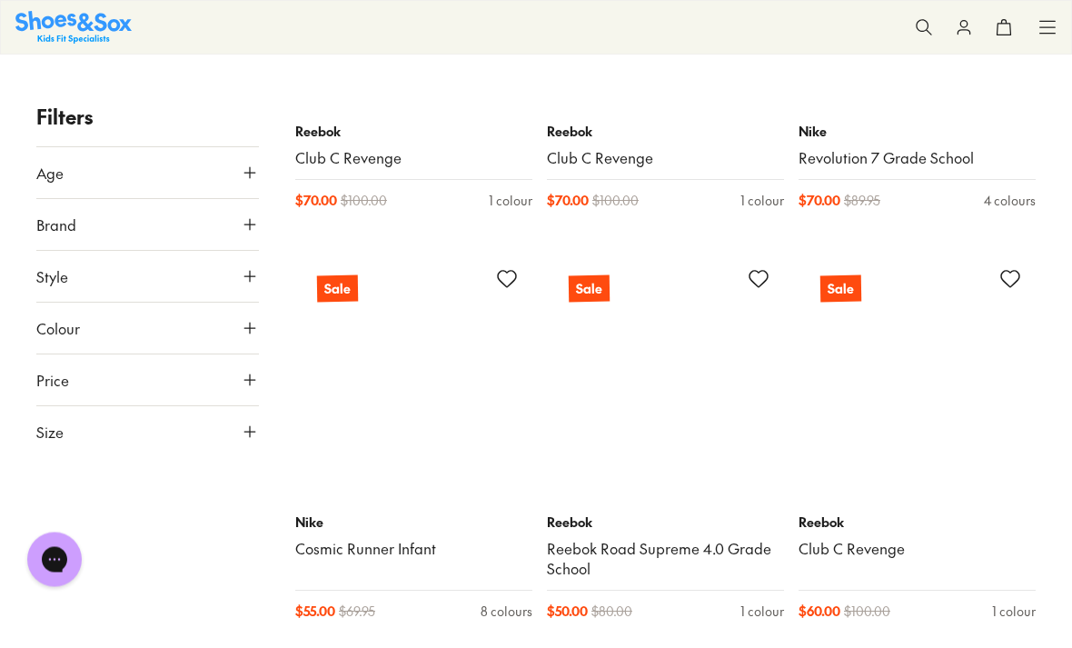
scroll to position [13951, 0]
